Goal: Transaction & Acquisition: Subscribe to service/newsletter

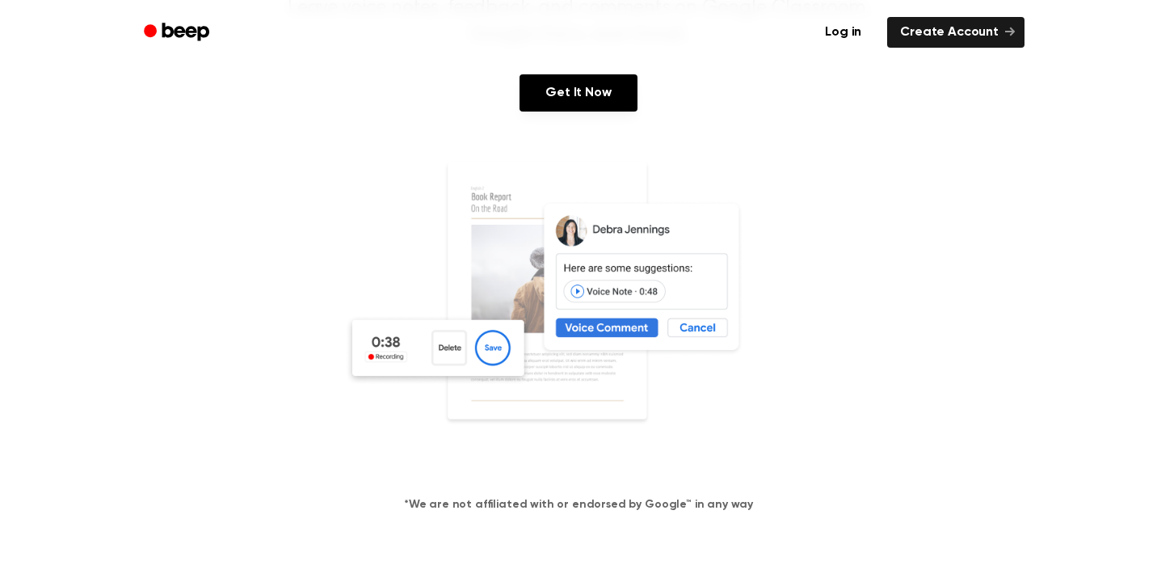
scroll to position [152, 0]
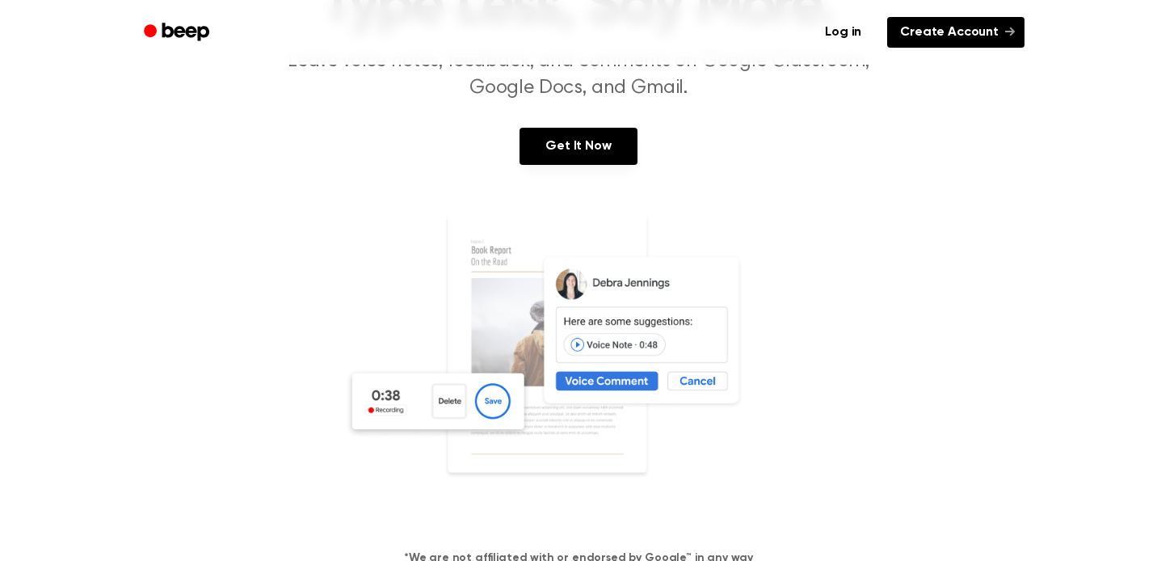
click at [954, 26] on link "Create Account" at bounding box center [955, 32] width 137 height 31
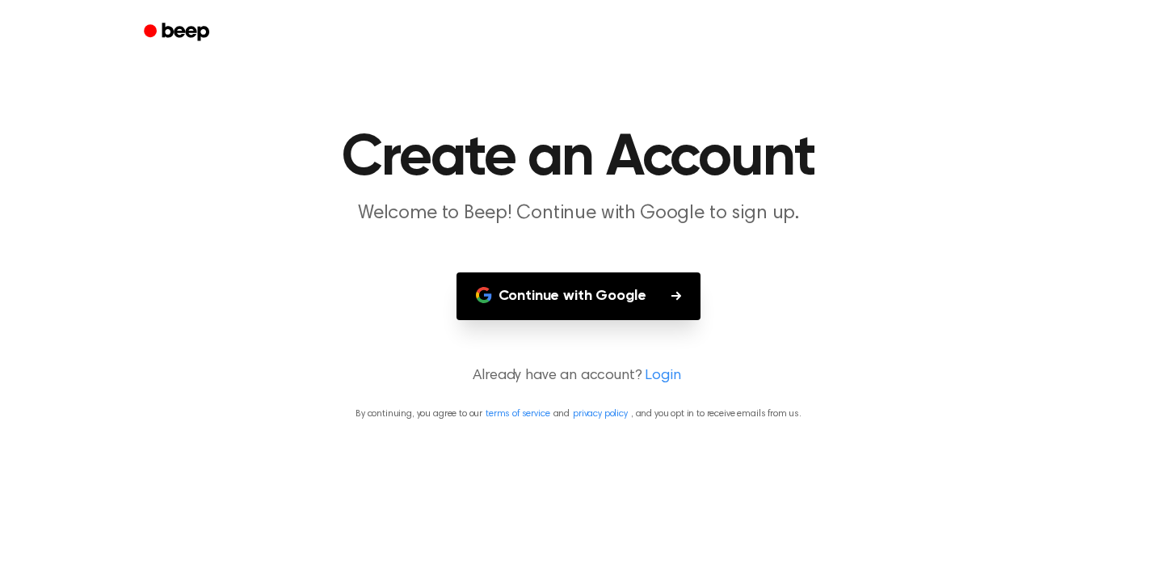
click at [615, 288] on button "Continue with Google" at bounding box center [578, 296] width 245 height 48
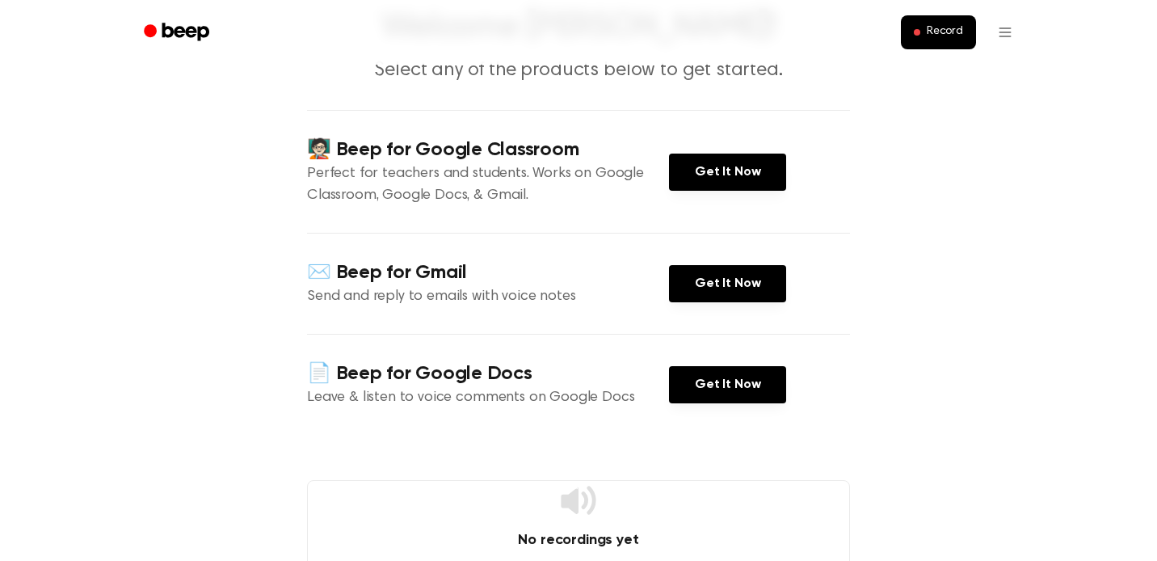
scroll to position [134, 0]
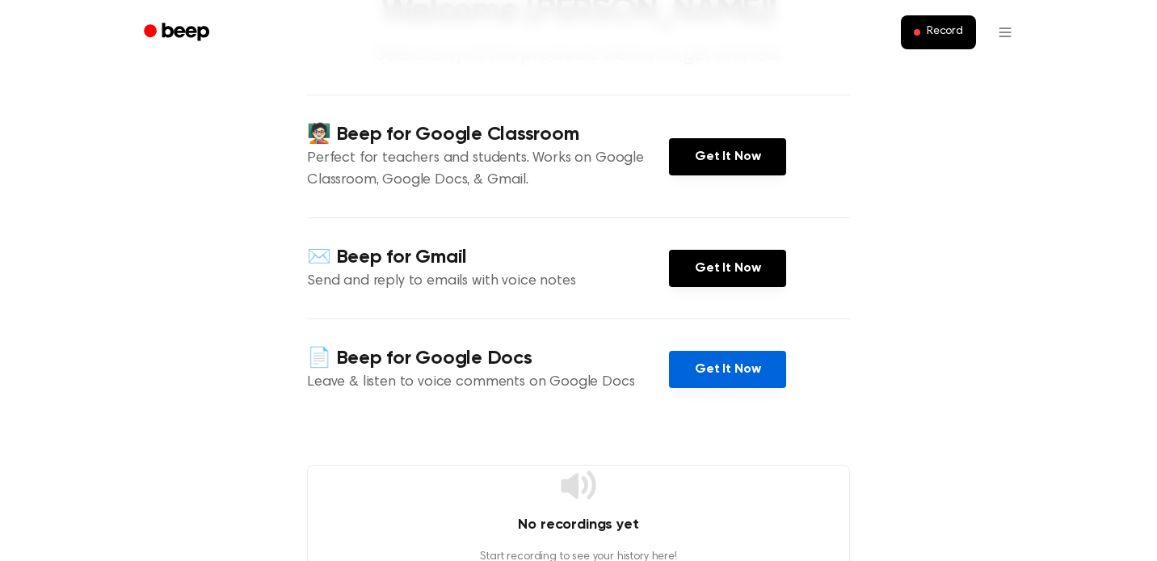
click at [705, 375] on link "Get It Now" at bounding box center [727, 369] width 117 height 37
click at [1002, 27] on html "Record Welcome Shawnee! Select any of the products below to get started. 🧑🏻‍🏫 B…" at bounding box center [578, 463] width 1157 height 1195
click at [894, 172] on html "Record Welcome Shawnee! Select any of the products below to get started. 🧑🏻‍🏫 B…" at bounding box center [578, 463] width 1157 height 1195
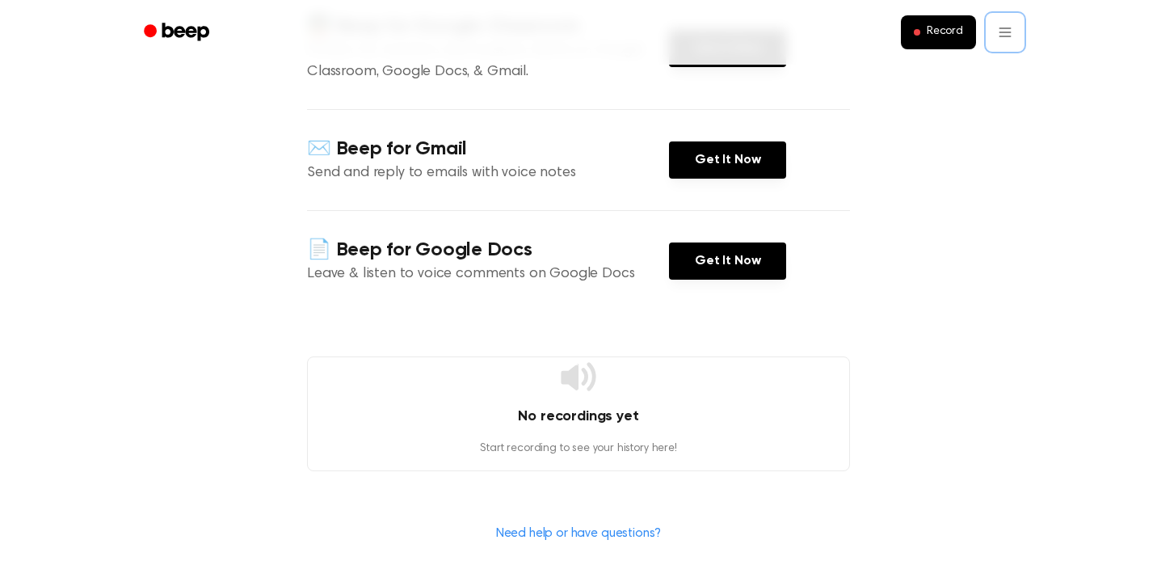
scroll to position [561, 0]
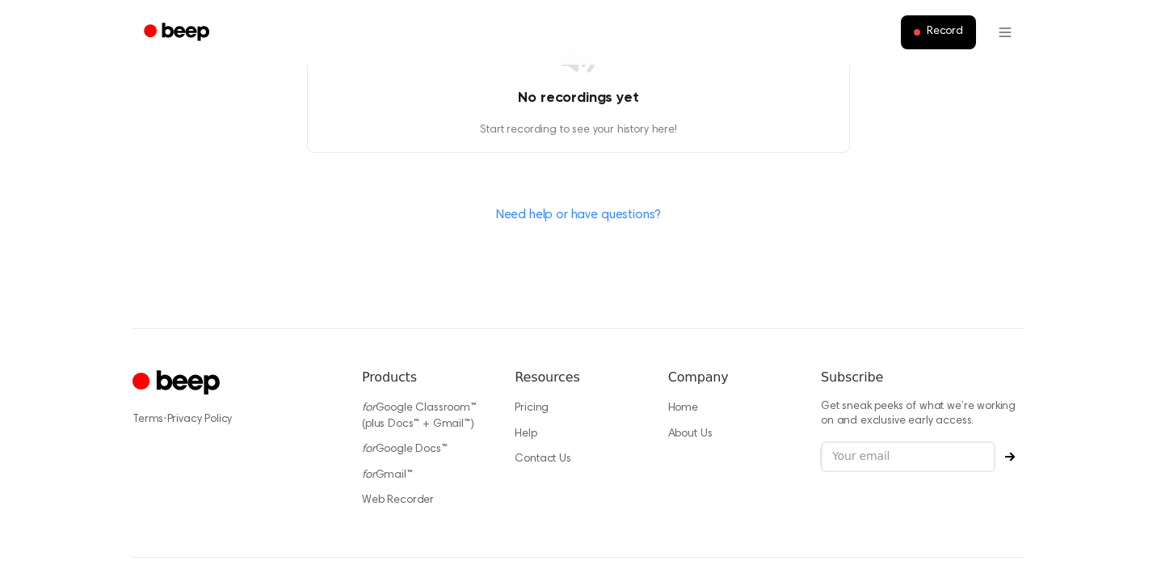
click at [601, 216] on link "Need help or have questions?" at bounding box center [579, 214] width 166 height 13
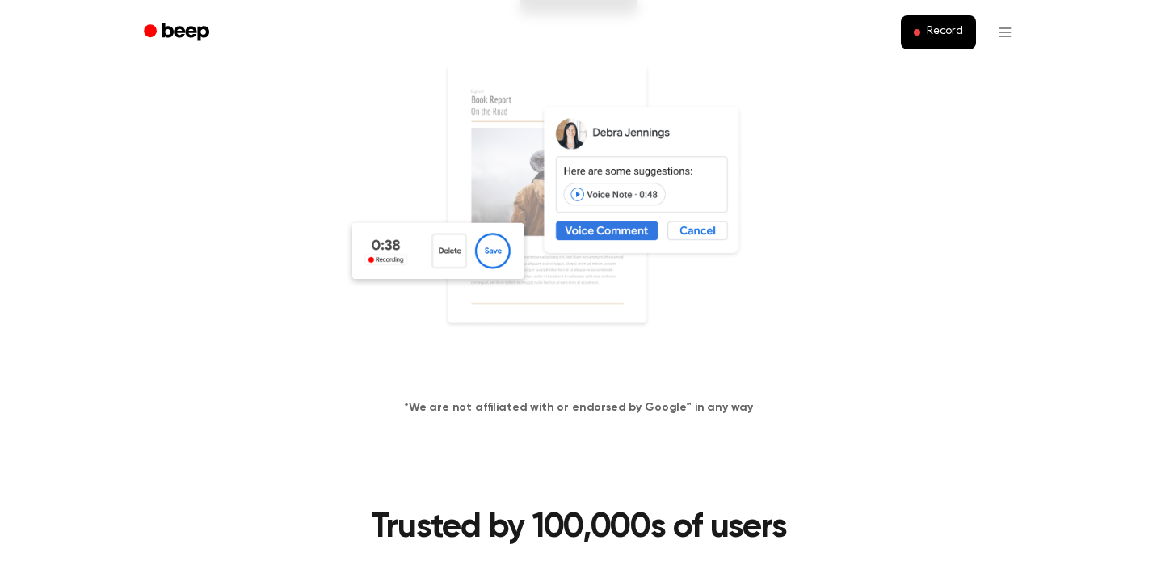
scroll to position [277, 0]
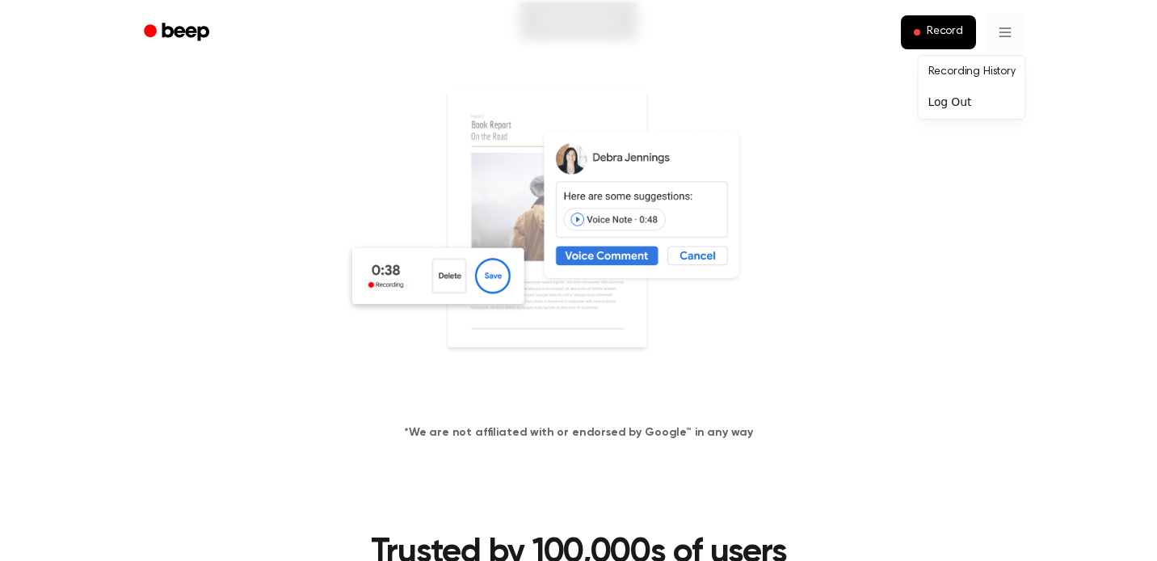
click at [944, 71] on link "Recording History" at bounding box center [972, 72] width 100 height 27
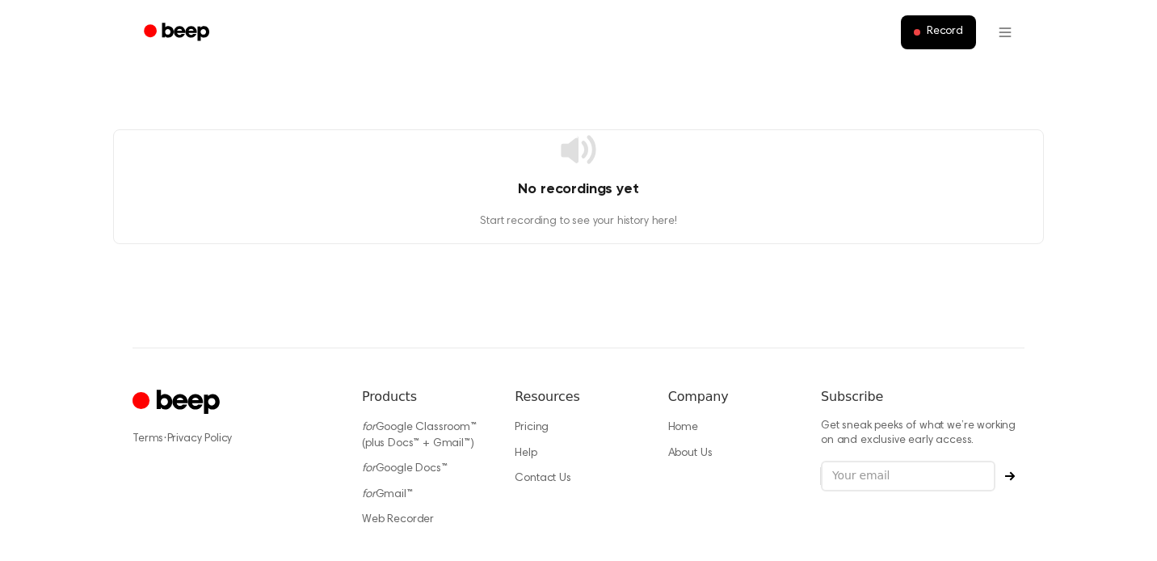
click at [538, 421] on li "Pricing" at bounding box center [578, 427] width 127 height 16
click at [534, 430] on link "Pricing" at bounding box center [532, 427] width 34 height 11
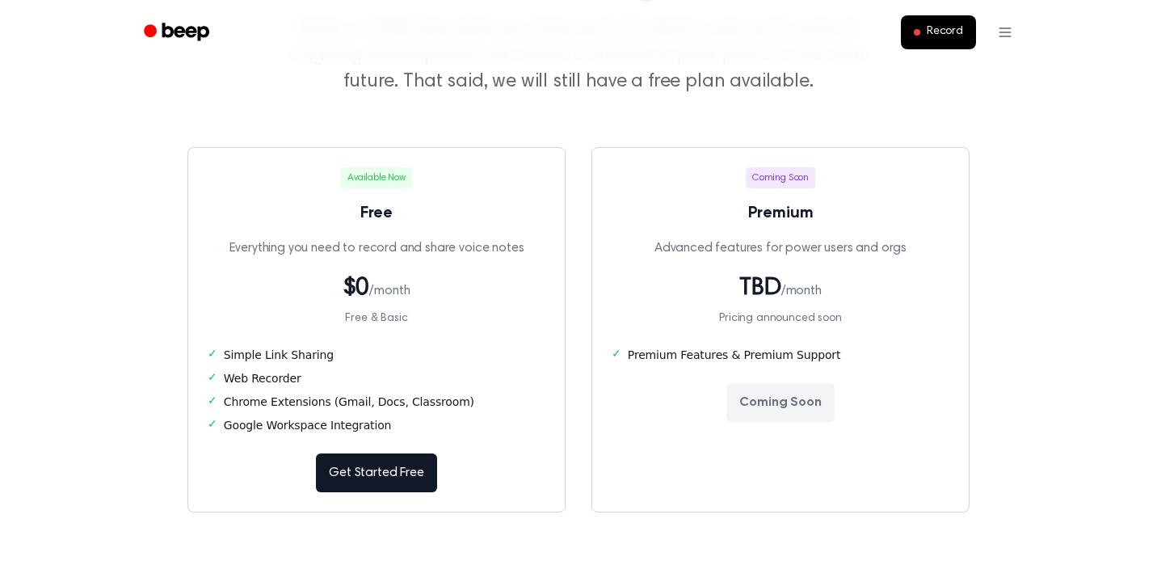
scroll to position [190, 0]
